Goal: Task Accomplishment & Management: Use online tool/utility

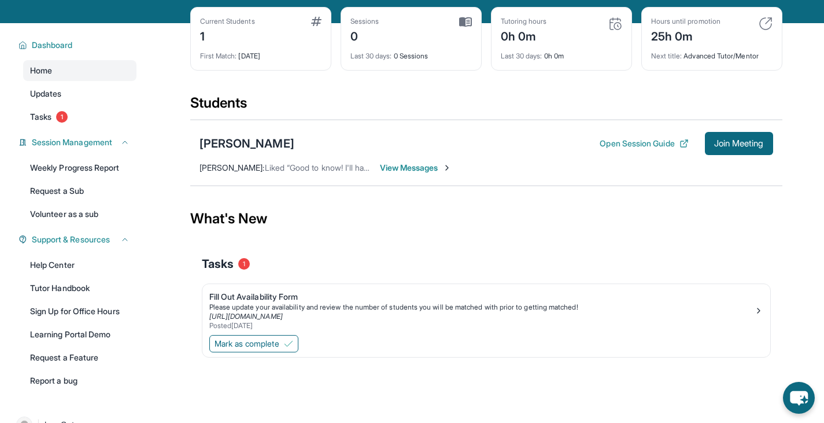
scroll to position [77, 0]
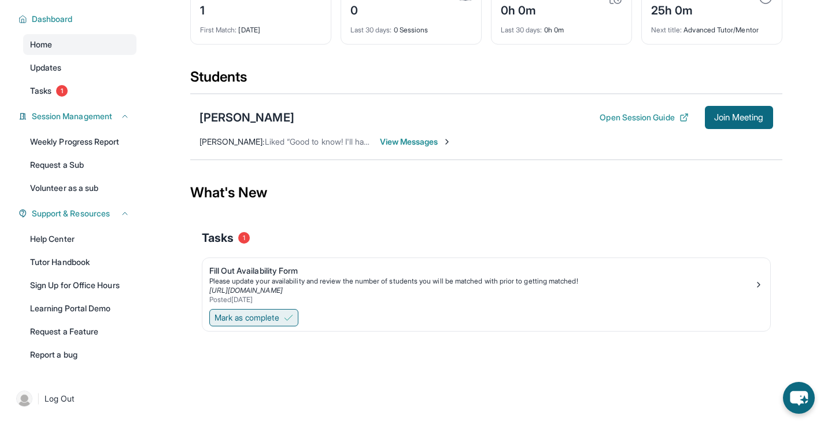
click at [265, 318] on span "Mark as complete" at bounding box center [247, 318] width 65 height 12
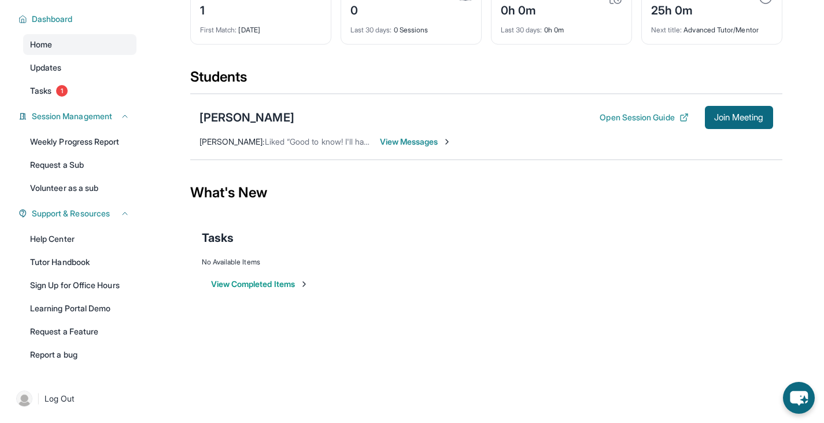
scroll to position [68, 0]
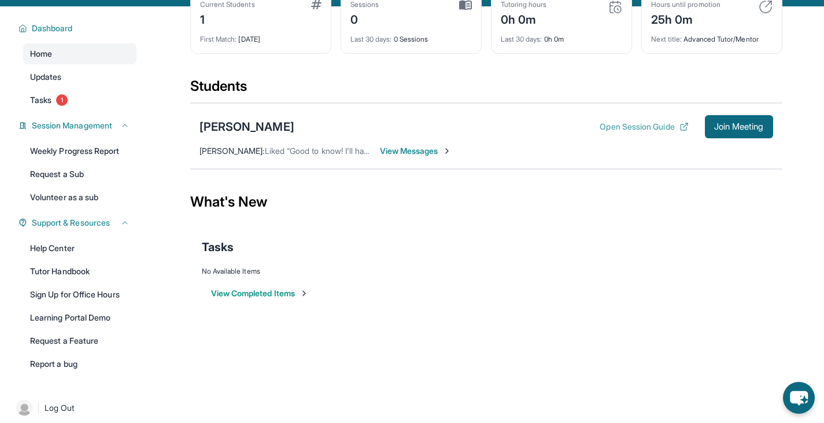
click at [656, 130] on button "Open Session Guide" at bounding box center [644, 127] width 88 height 12
